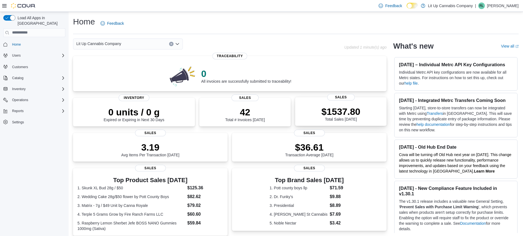
click at [329, 112] on p "$1537.80" at bounding box center [341, 111] width 39 height 11
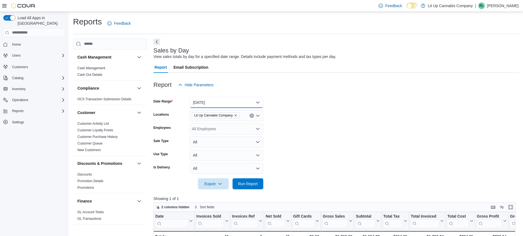
click at [241, 104] on button "Today" at bounding box center [227, 102] width 74 height 11
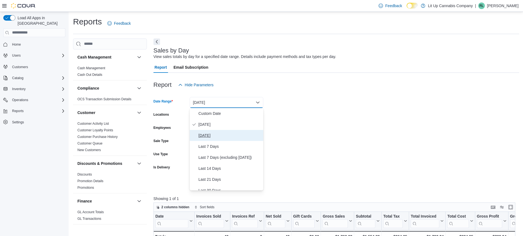
click at [215, 135] on span "Yesterday" at bounding box center [230, 135] width 63 height 7
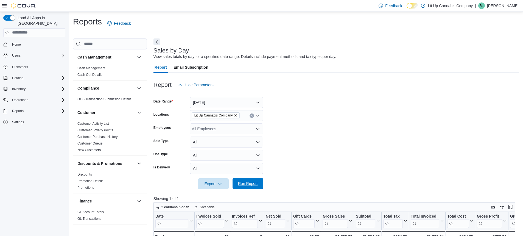
click at [244, 181] on span "Run Report" at bounding box center [248, 183] width 20 height 5
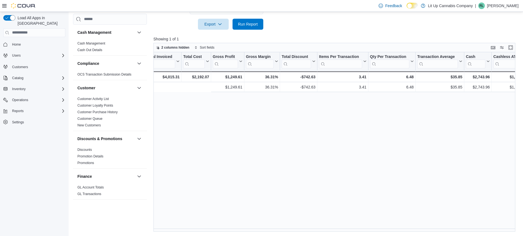
scroll to position [0, 379]
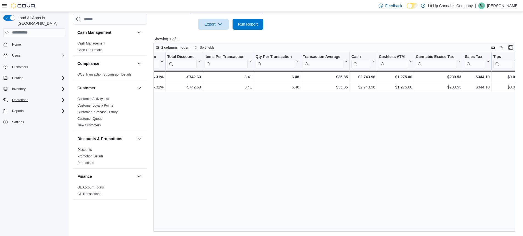
click at [31, 97] on div "Operations" at bounding box center [37, 100] width 55 height 7
click at [29, 105] on span "Cash Management" at bounding box center [24, 107] width 28 height 4
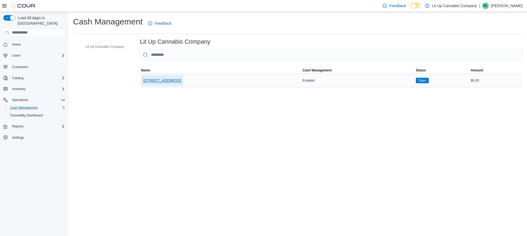
click at [164, 82] on span "1289 W Broadway" at bounding box center [162, 80] width 38 height 5
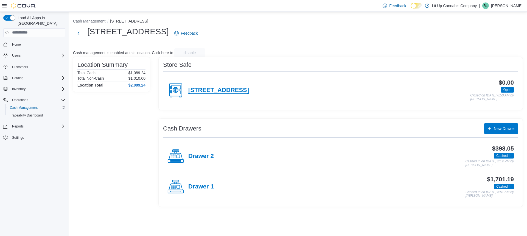
click at [224, 91] on h4 "1289 W Broadway" at bounding box center [218, 90] width 61 height 7
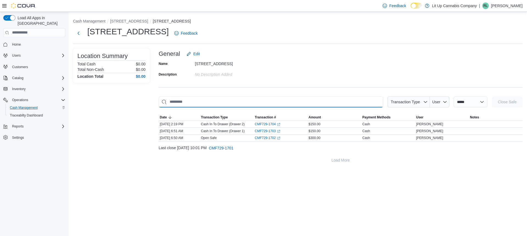
click at [346, 102] on input "This is a search bar. As you type, the results lower in the page will automatic…" at bounding box center [271, 101] width 225 height 11
click at [466, 102] on select "**********" at bounding box center [471, 101] width 34 height 11
click at [424, 102] on icon "button" at bounding box center [426, 102] width 4 height 4
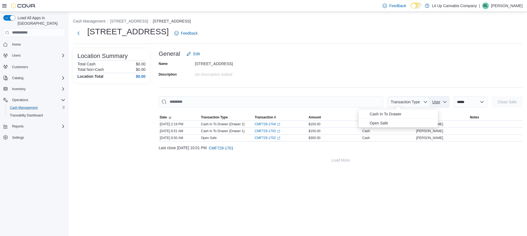
click at [433, 104] on span "User" at bounding box center [437, 102] width 8 height 4
drag, startPoint x: 332, startPoint y: 186, endPoint x: 239, endPoint y: 138, distance: 104.9
click at [332, 186] on div "**********" at bounding box center [298, 124] width 459 height 224
click at [80, 34] on button "Next" at bounding box center [78, 32] width 11 height 11
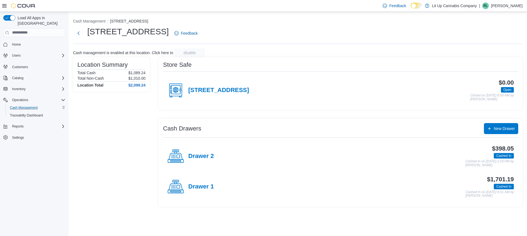
click at [181, 89] on icon at bounding box center [176, 90] width 16 height 16
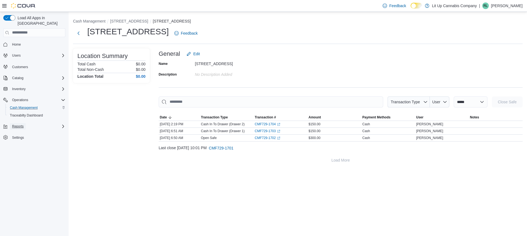
click at [26, 123] on div "Reports" at bounding box center [37, 126] width 55 height 7
click at [21, 163] on span "Reports" at bounding box center [16, 165] width 12 height 4
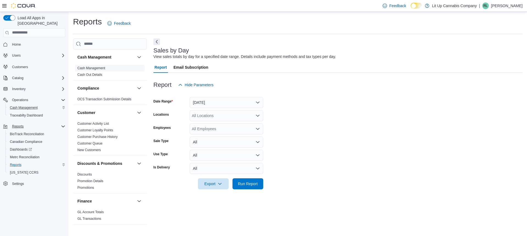
click at [101, 68] on link "Cash Management" at bounding box center [91, 68] width 28 height 4
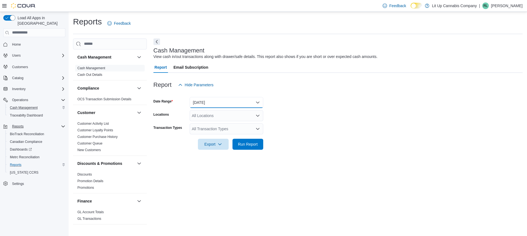
click at [223, 102] on button "Today" at bounding box center [227, 102] width 74 height 11
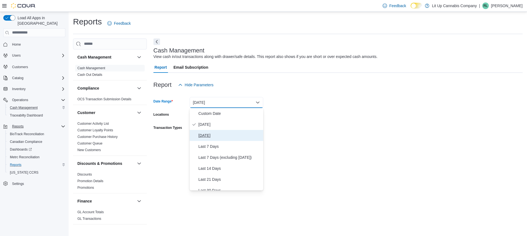
click at [212, 134] on span "Yesterday" at bounding box center [230, 135] width 63 height 7
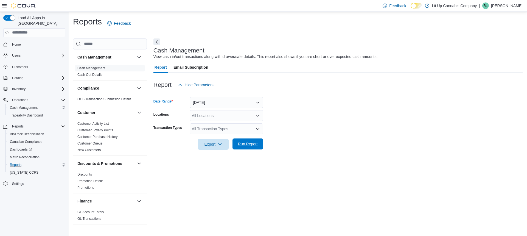
click at [246, 144] on span "Run Report" at bounding box center [248, 143] width 20 height 5
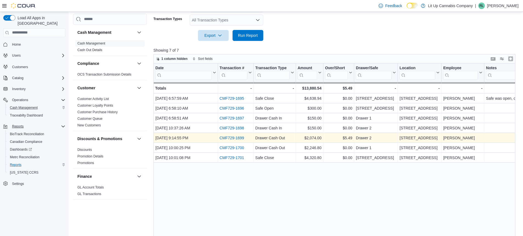
scroll to position [110, 0]
